Goal: Navigation & Orientation: Go to known website

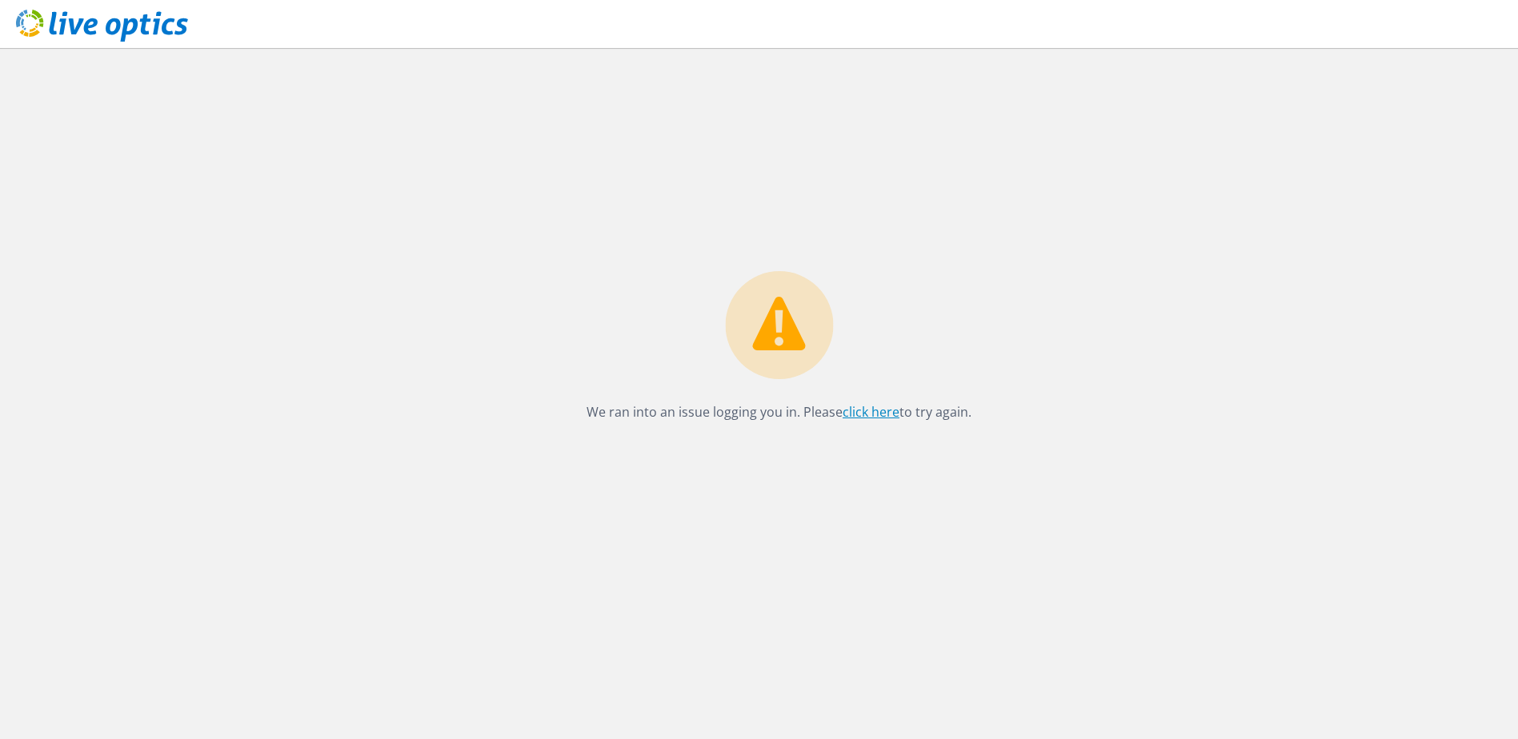
click at [875, 410] on link "click here" at bounding box center [871, 412] width 57 height 18
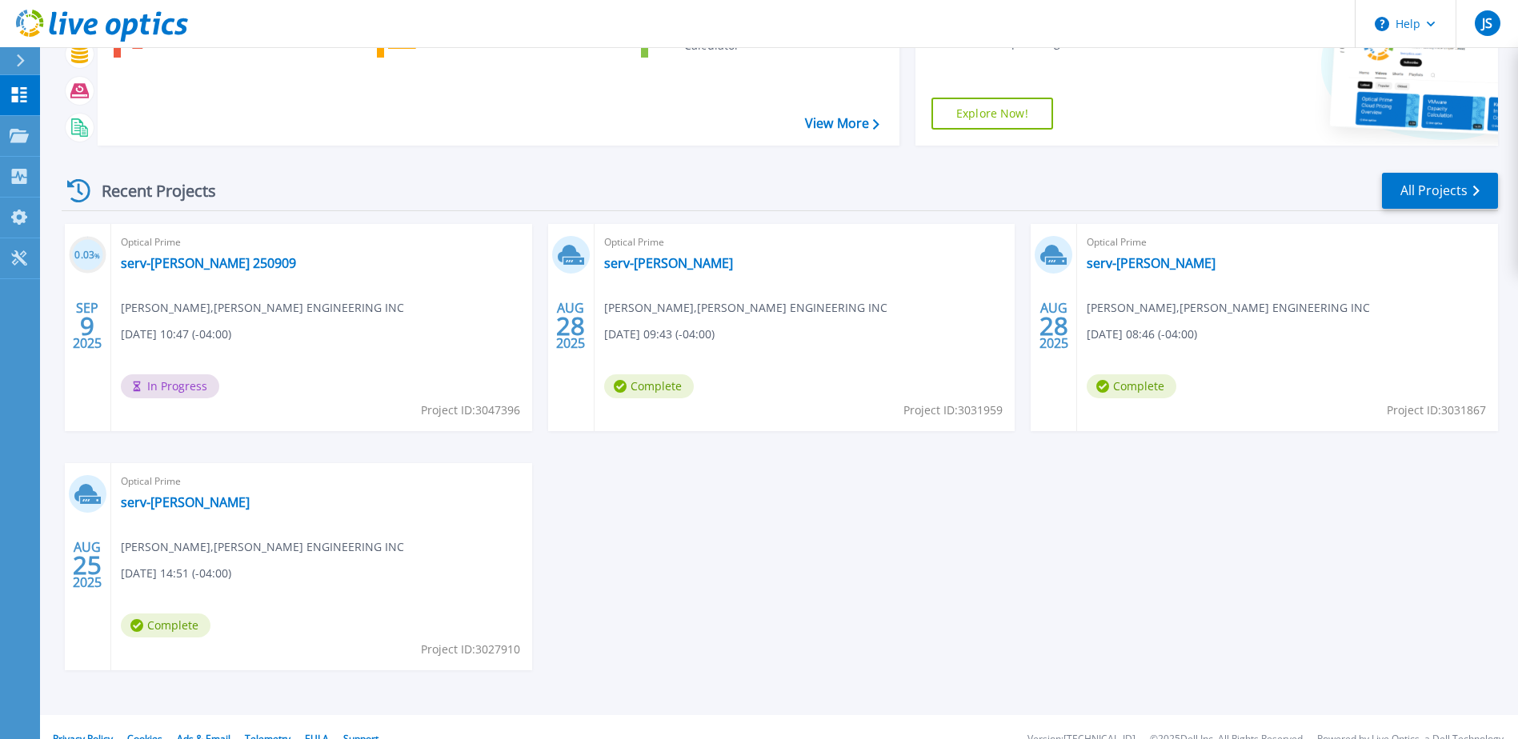
scroll to position [147, 0]
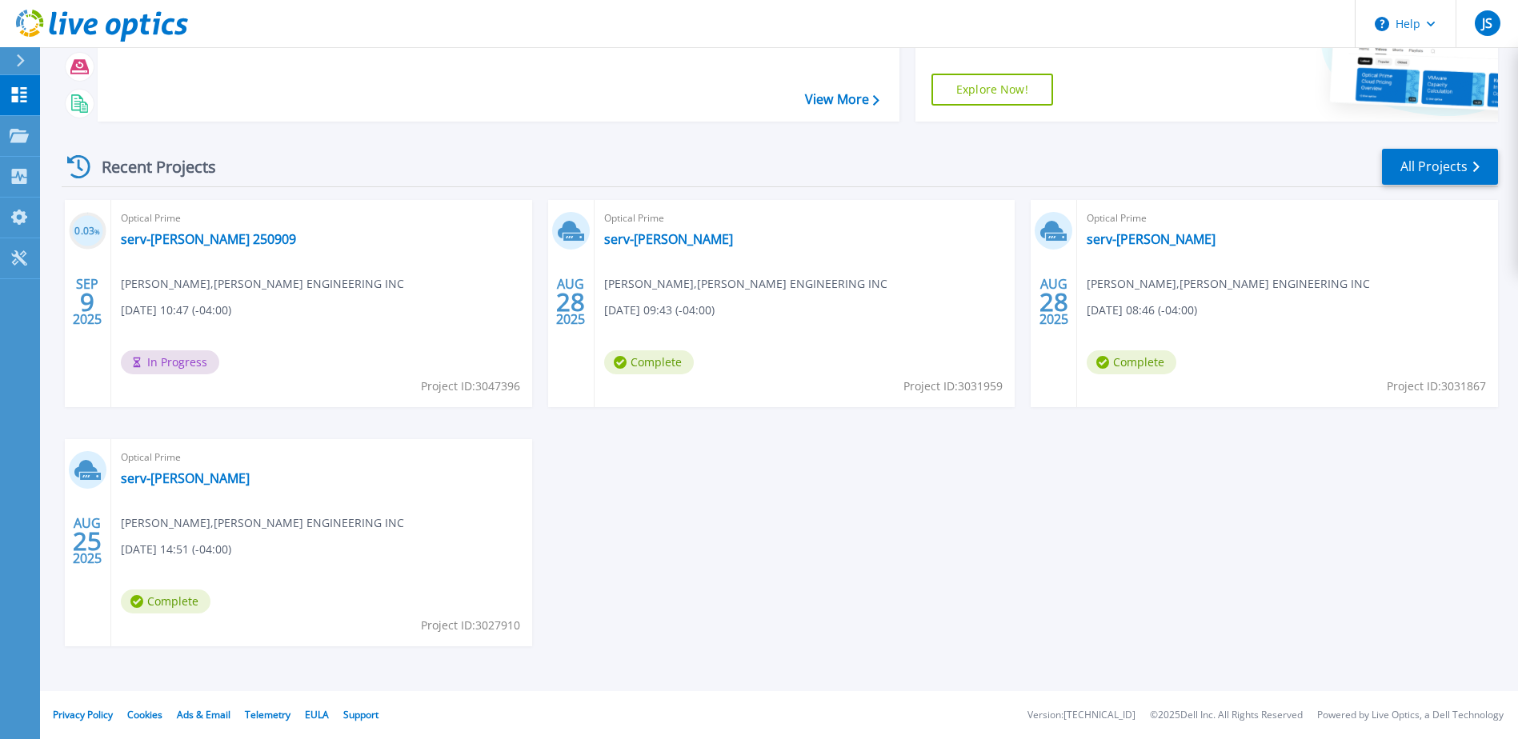
click at [789, 567] on div "0.03 % [DATE] Optical Prime serv-[PERSON_NAME] 250909 [PERSON_NAME] , [PERSON_N…" at bounding box center [773, 439] width 1449 height 479
